Goal: Transaction & Acquisition: Book appointment/travel/reservation

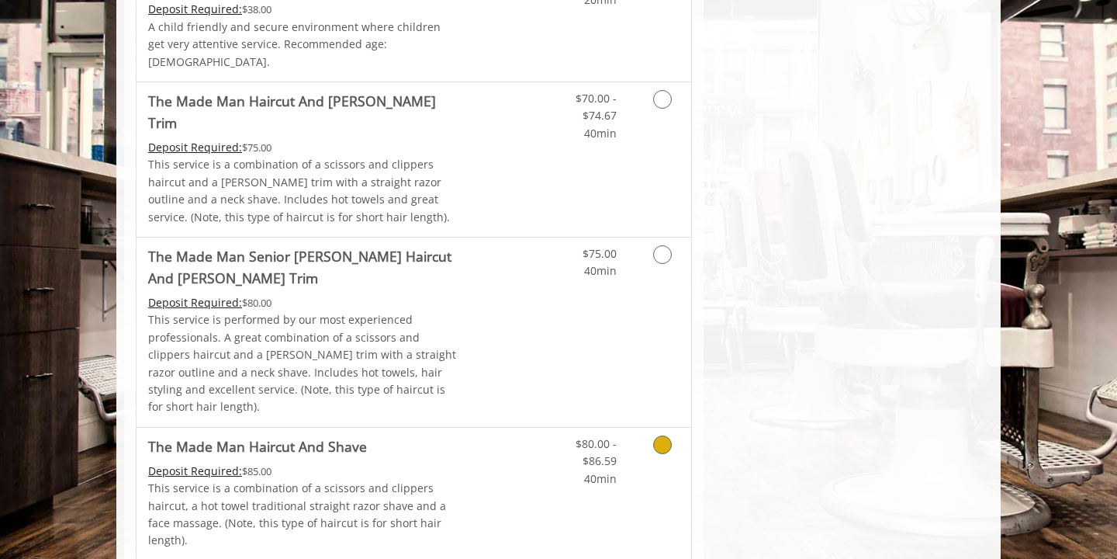
scroll to position [1106, 0]
click at [502, 313] on link "Discounted Price" at bounding box center [506, 332] width 92 height 189
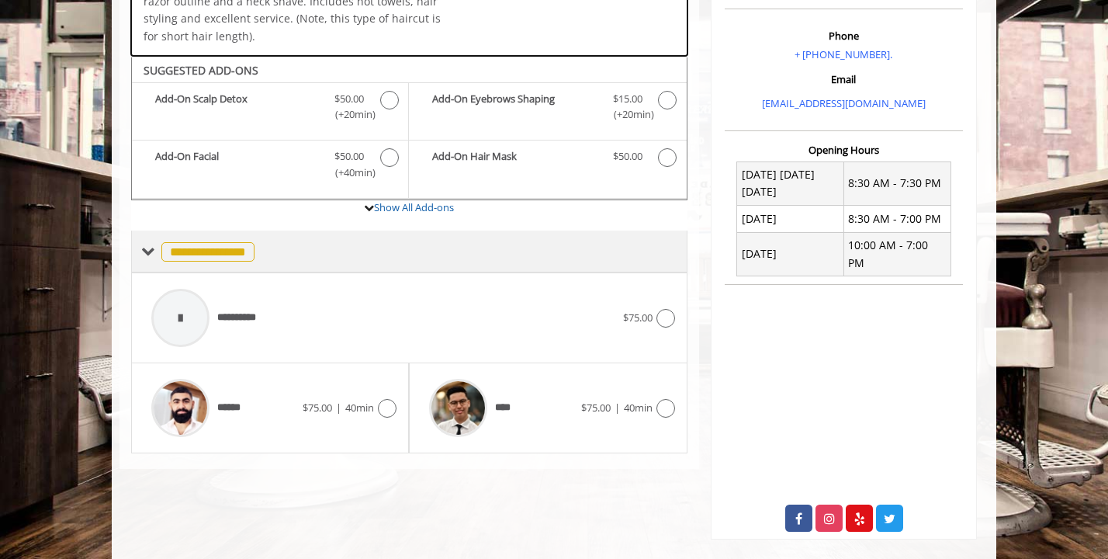
scroll to position [474, 0]
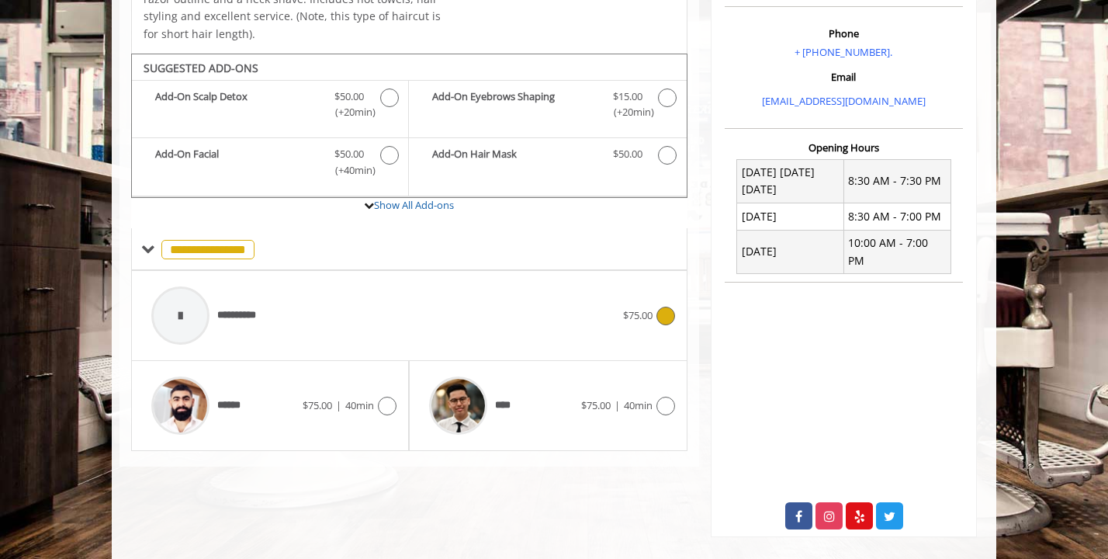
click at [508, 279] on div "**********" at bounding box center [384, 316] width 480 height 74
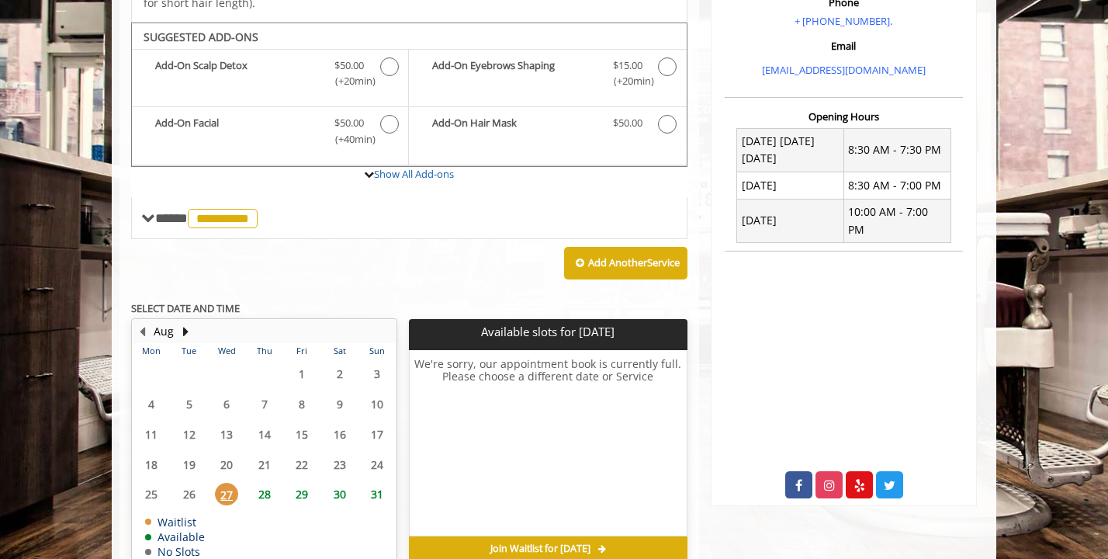
scroll to position [511, 0]
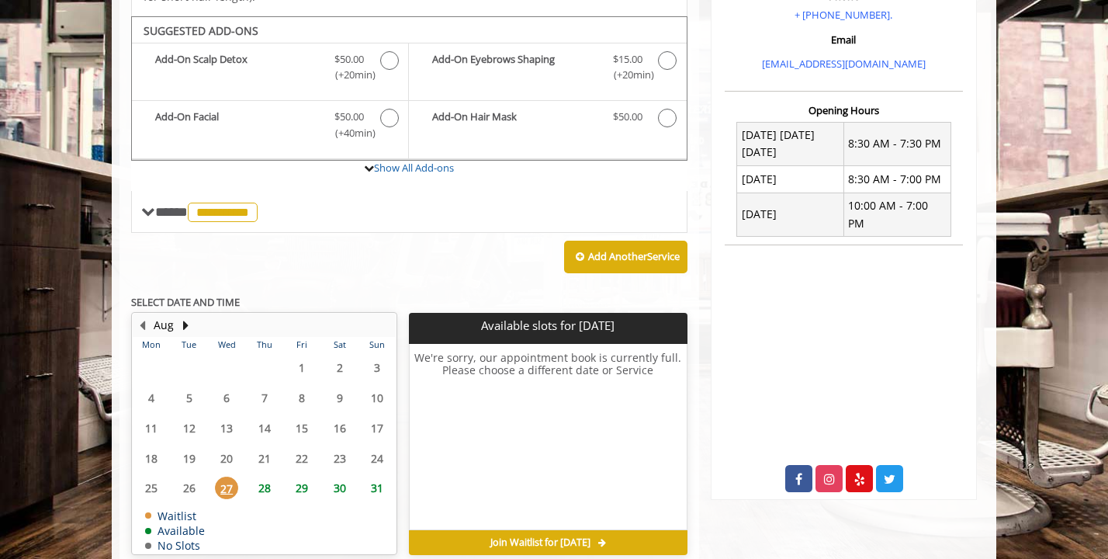
click at [305, 476] on span "29" at bounding box center [301, 487] width 23 height 23
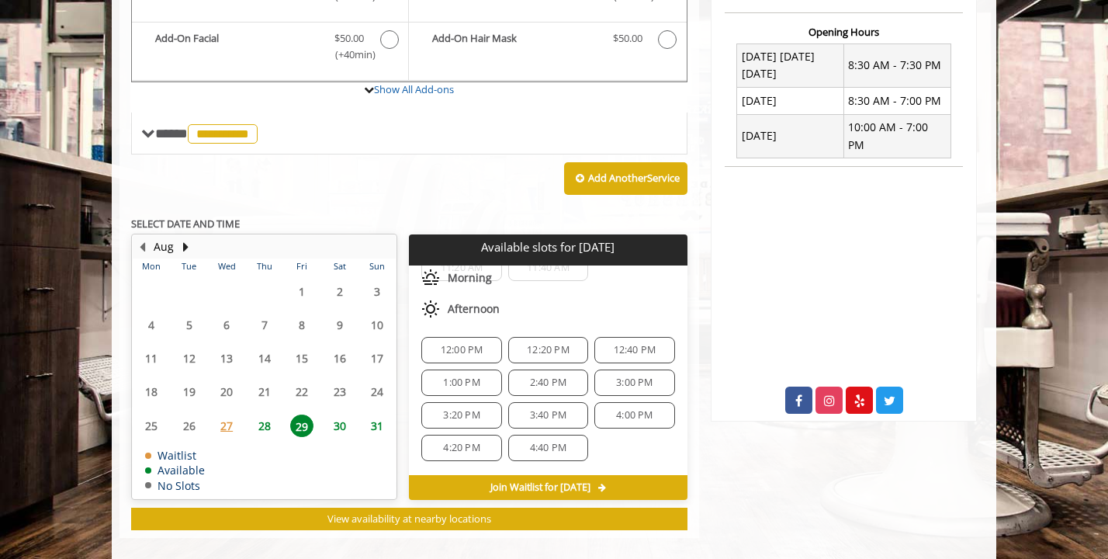
scroll to position [16, 0]
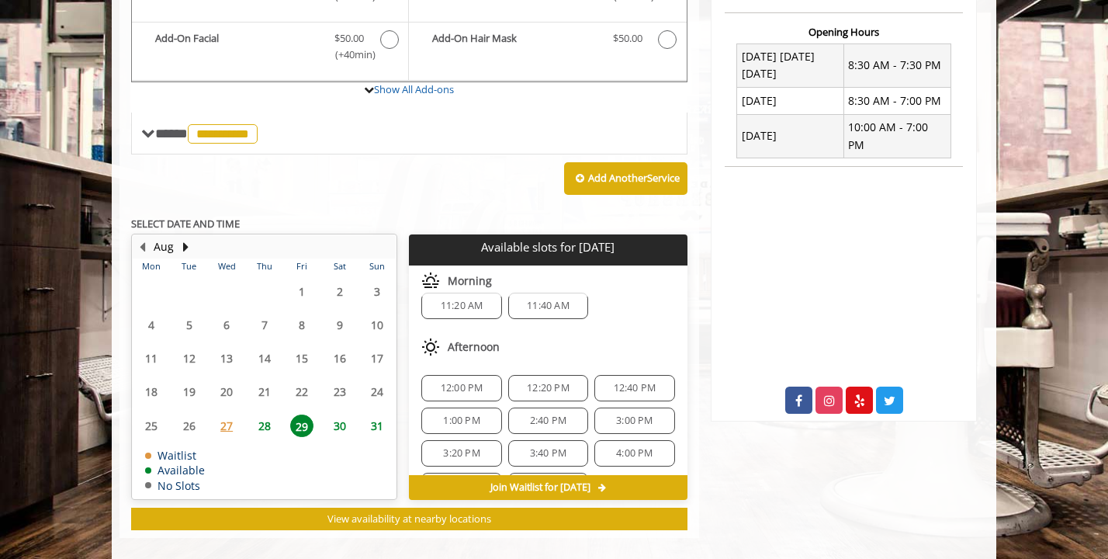
click at [455, 382] on span "12:00 PM" at bounding box center [462, 388] width 43 height 12
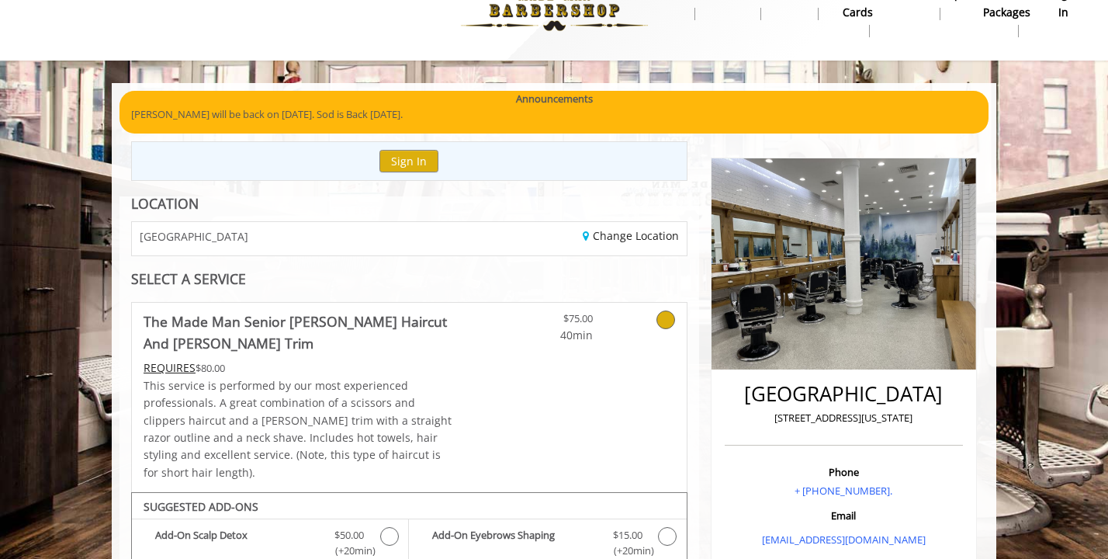
scroll to position [0, 0]
